Goal: Communication & Community: Answer question/provide support

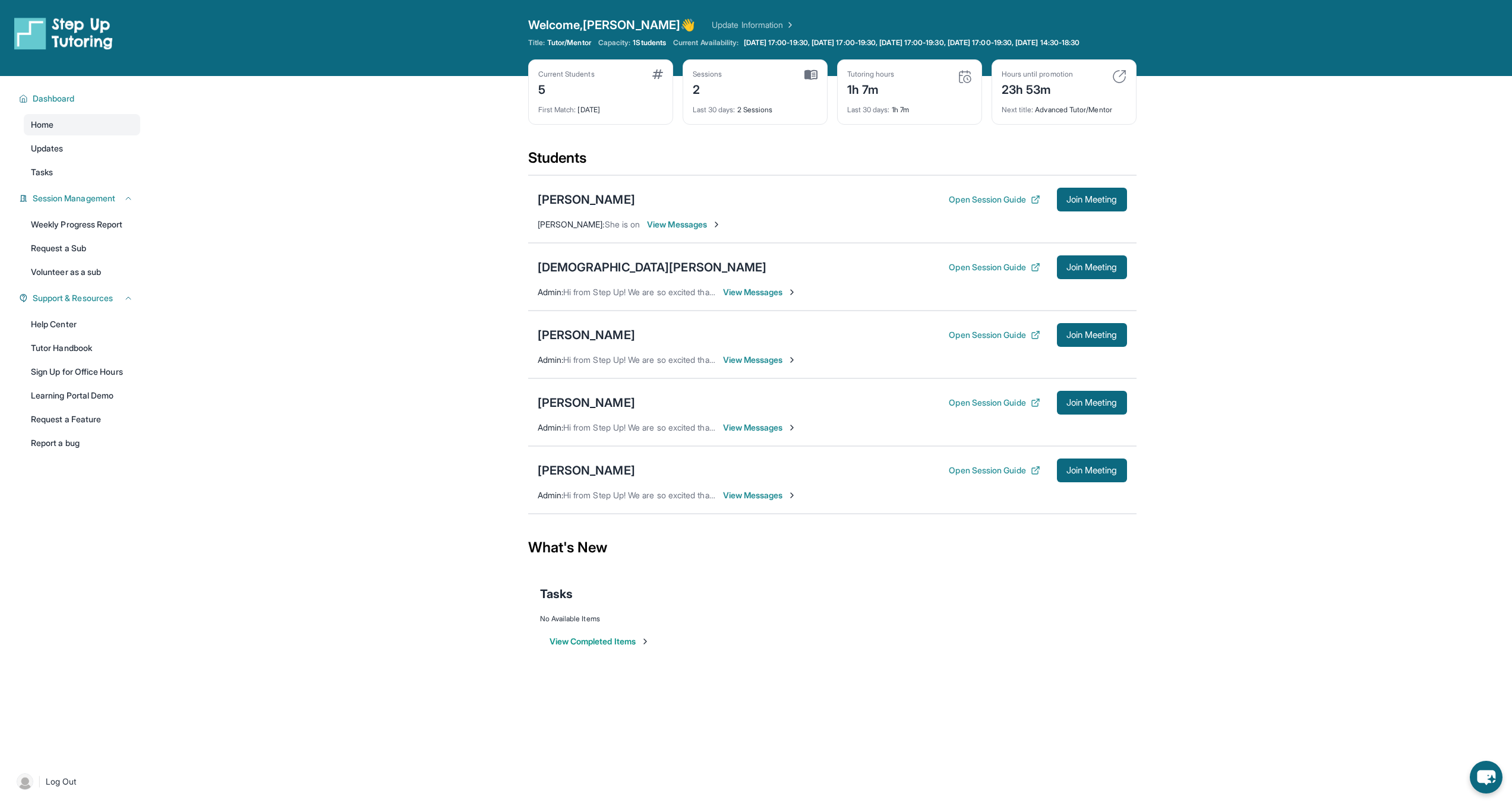
click at [1054, 426] on div "[PERSON_NAME] Open Session Guide Join Meeting Admin : Hi from Step Up! We are s…" at bounding box center [833, 413] width 608 height 68
click at [1064, 414] on button "Join Meeting" at bounding box center [1092, 403] width 70 height 24
click at [582, 411] on div "[PERSON_NAME]" at bounding box center [586, 403] width 97 height 17
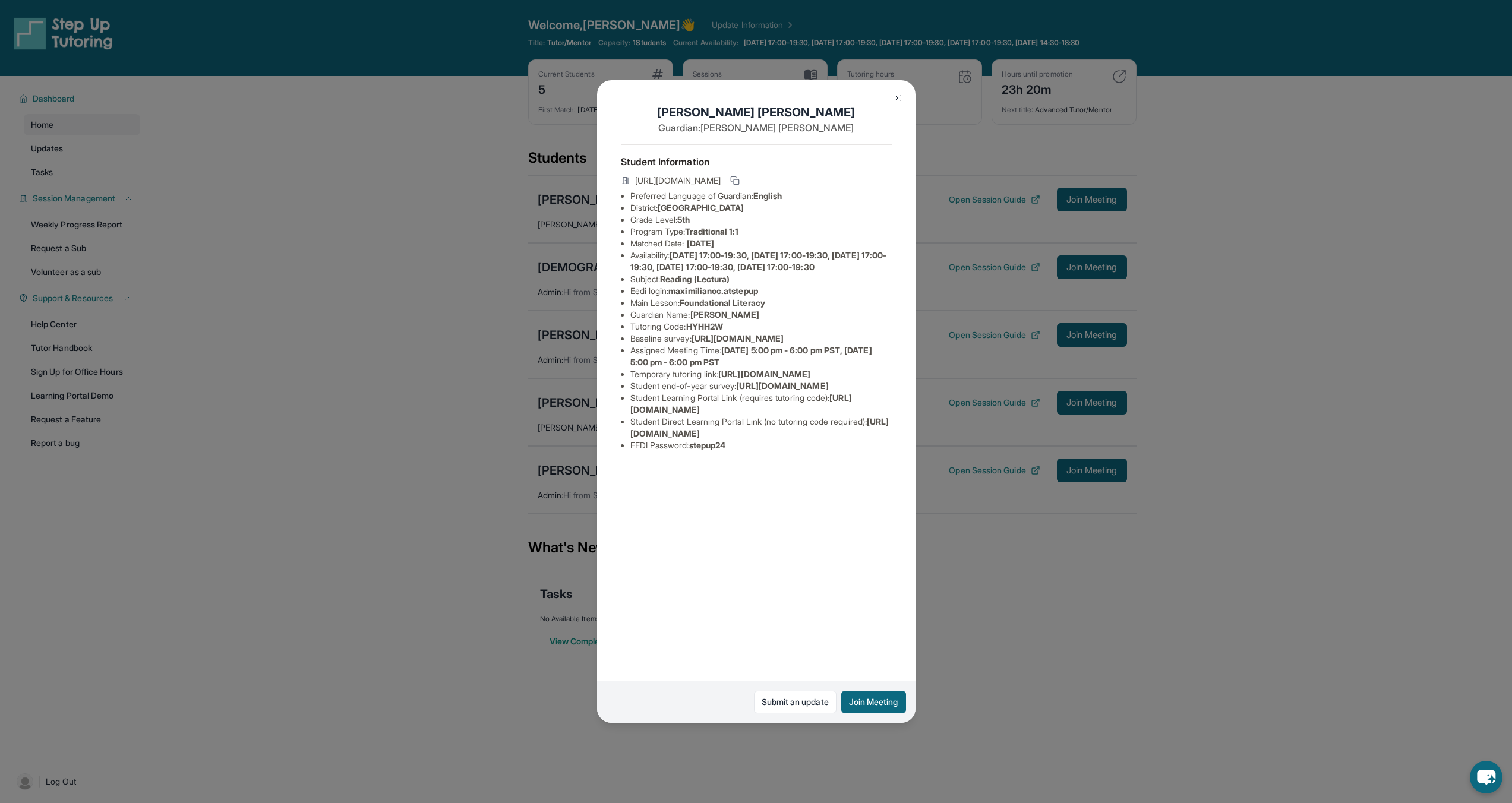
click at [893, 93] on img at bounding box center [897, 97] width 9 height 9
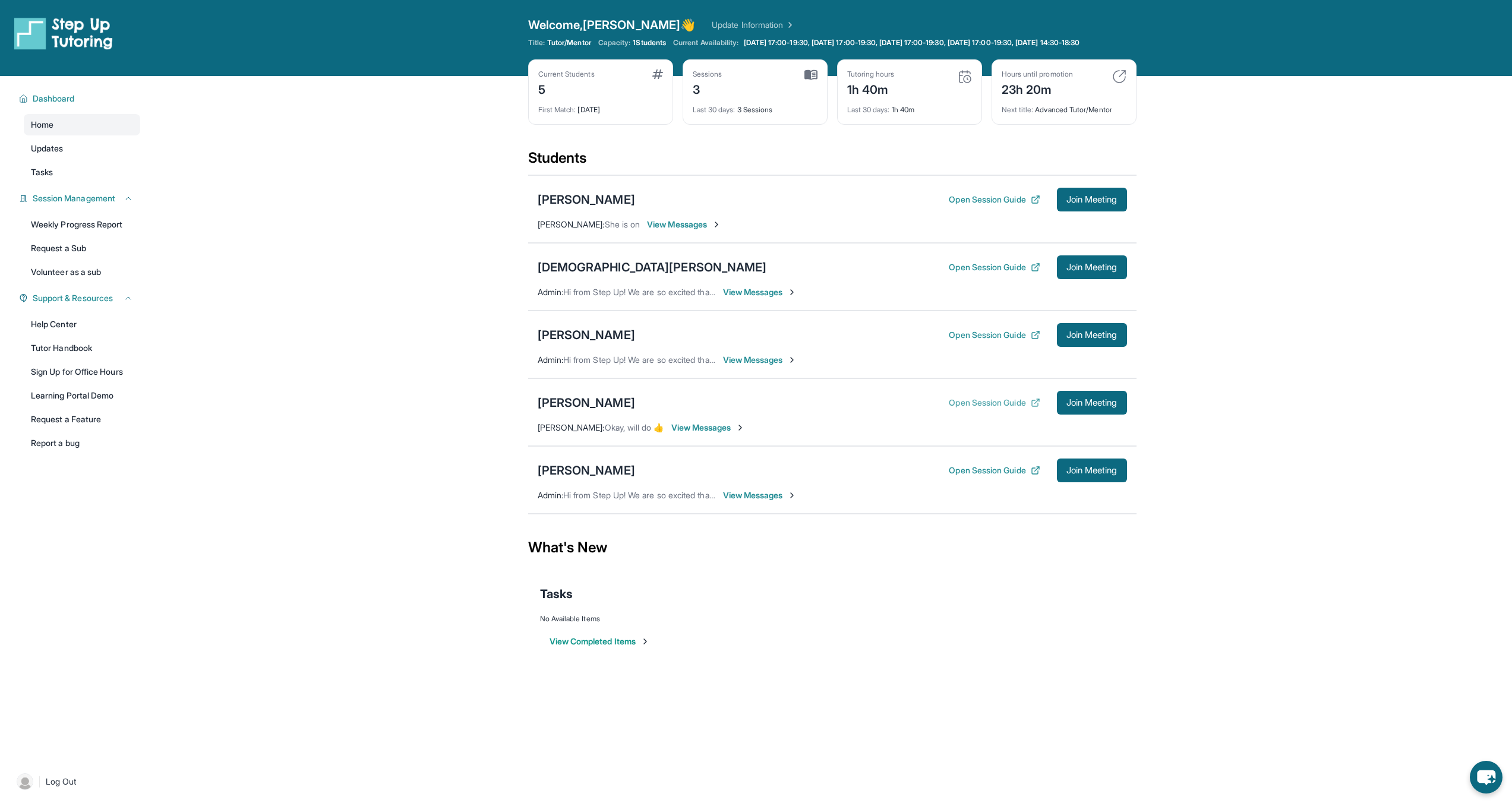
click at [968, 409] on button "Open Session Guide" at bounding box center [995, 402] width 91 height 12
